Goal: Information Seeking & Learning: Learn about a topic

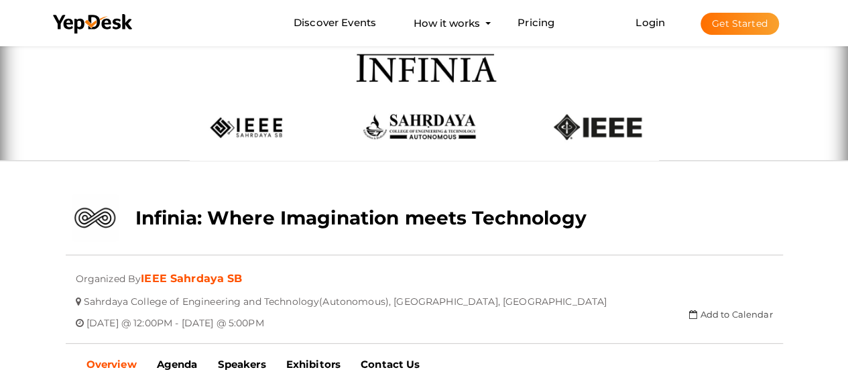
scroll to position [184, 0]
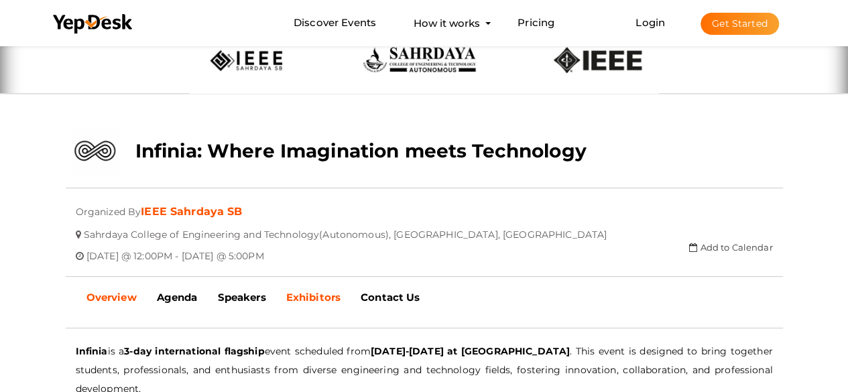
click at [308, 294] on b "Exhibitors" at bounding box center [313, 297] width 54 height 13
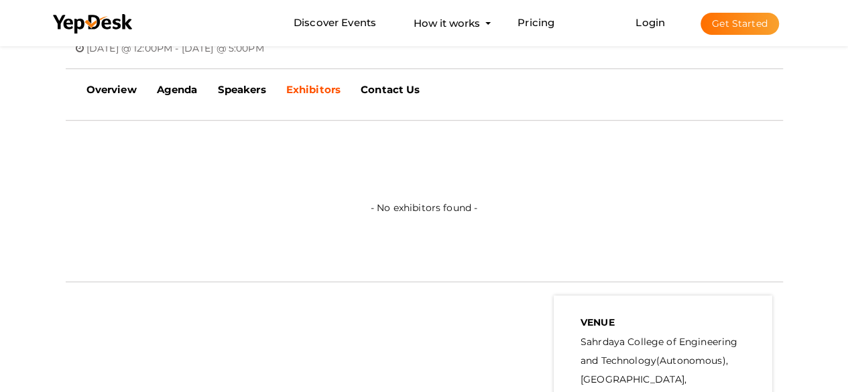
scroll to position [318, 0]
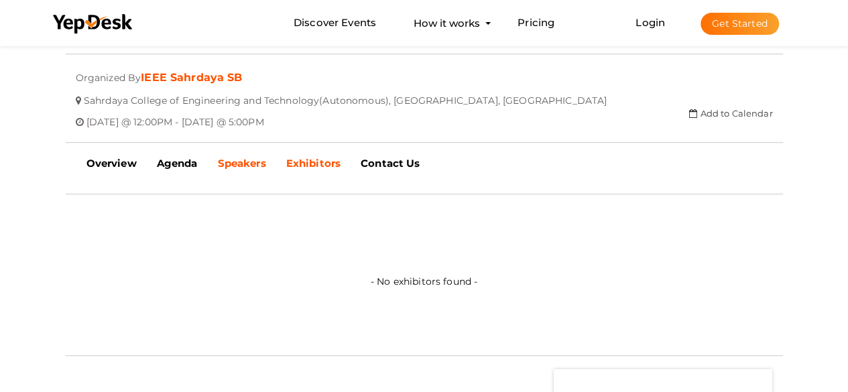
click at [256, 166] on b "Speakers" at bounding box center [241, 163] width 48 height 13
click at [197, 171] on link "Agenda" at bounding box center [177, 164] width 61 height 34
click at [366, 166] on b "Contact Us" at bounding box center [390, 163] width 59 height 13
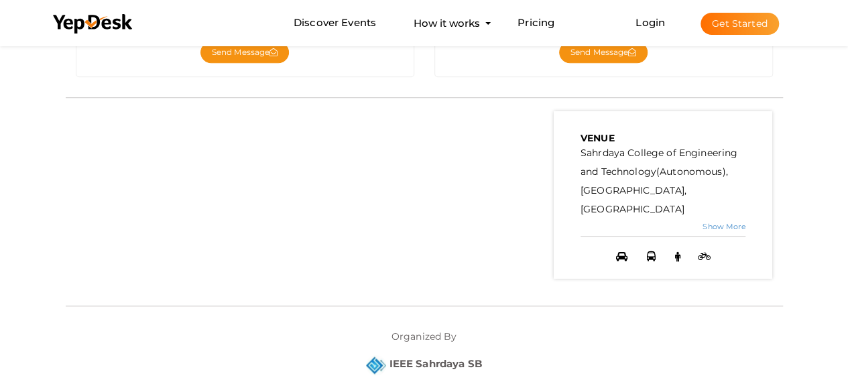
scroll to position [814, 0]
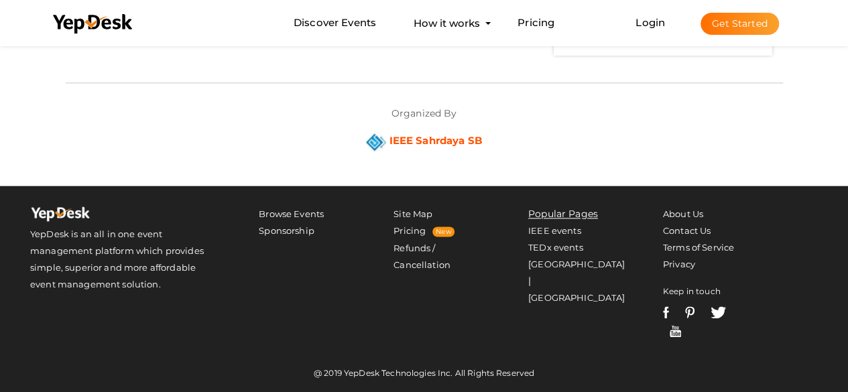
click at [464, 140] on b "IEEE Sahrdaya SB" at bounding box center [435, 140] width 93 height 13
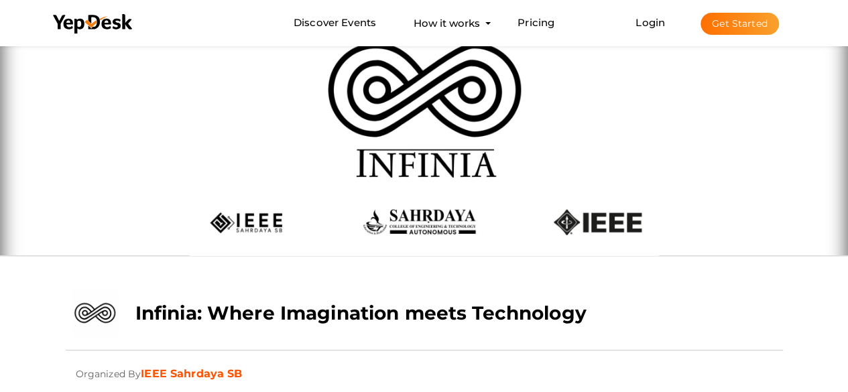
scroll to position [0, 0]
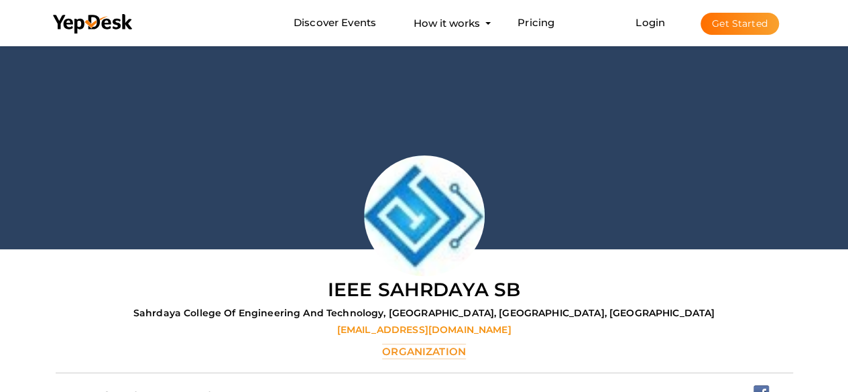
scroll to position [335, 0]
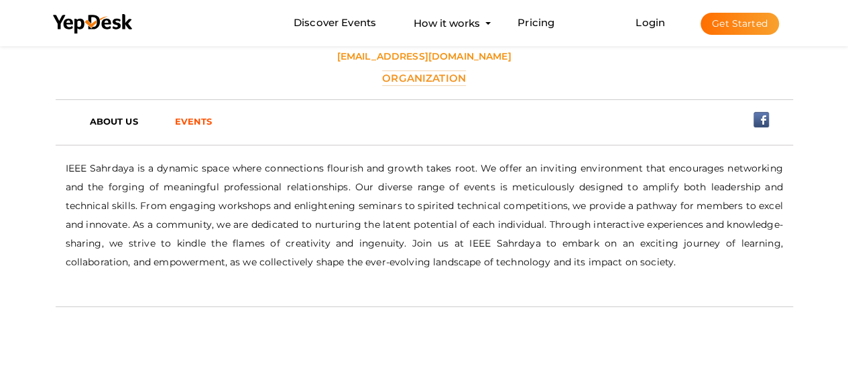
click at [204, 111] on link "EVENTS" at bounding box center [202, 121] width 74 height 20
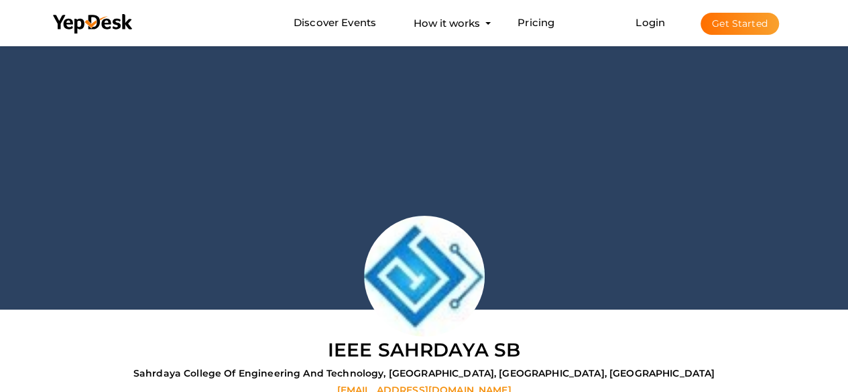
scroll to position [0, 0]
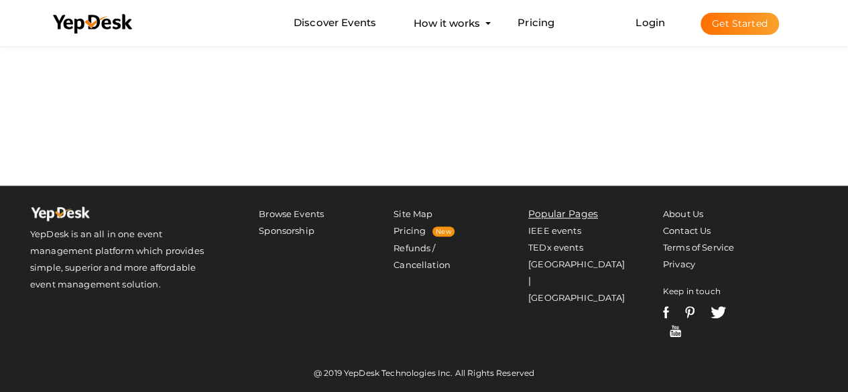
scroll to position [209, 0]
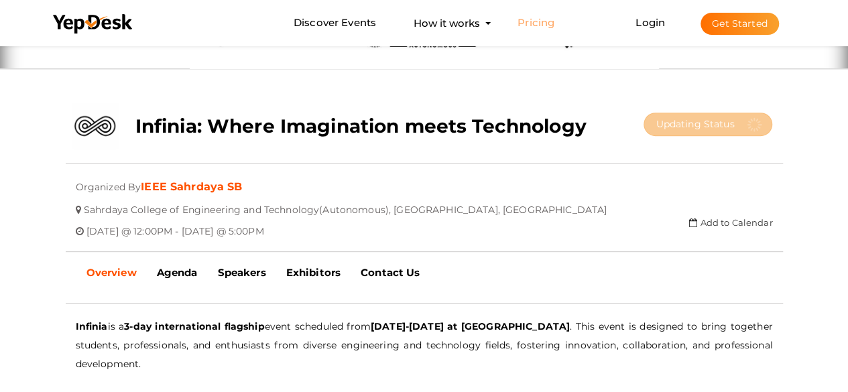
click at [526, 26] on link "Pricing" at bounding box center [536, 23] width 37 height 25
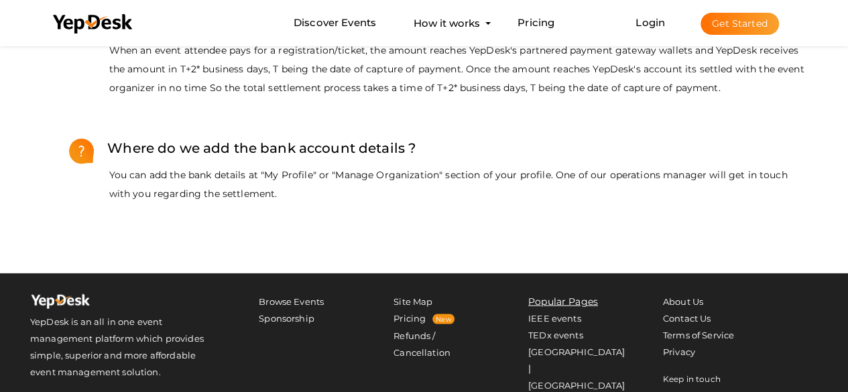
scroll to position [1349, 0]
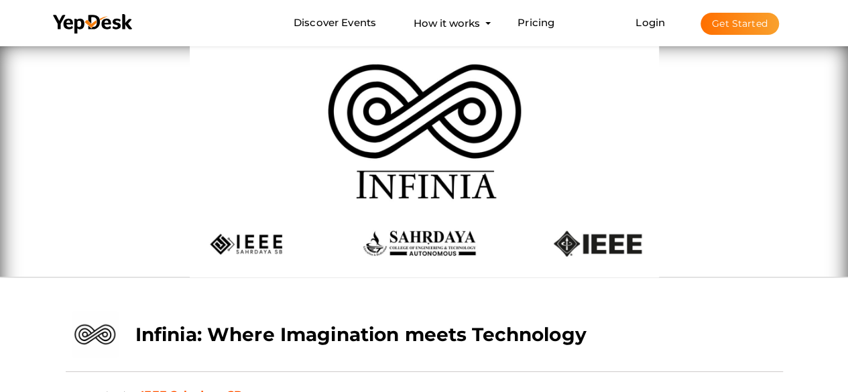
scroll to position [23, 0]
